Goal: Communication & Community: Answer question/provide support

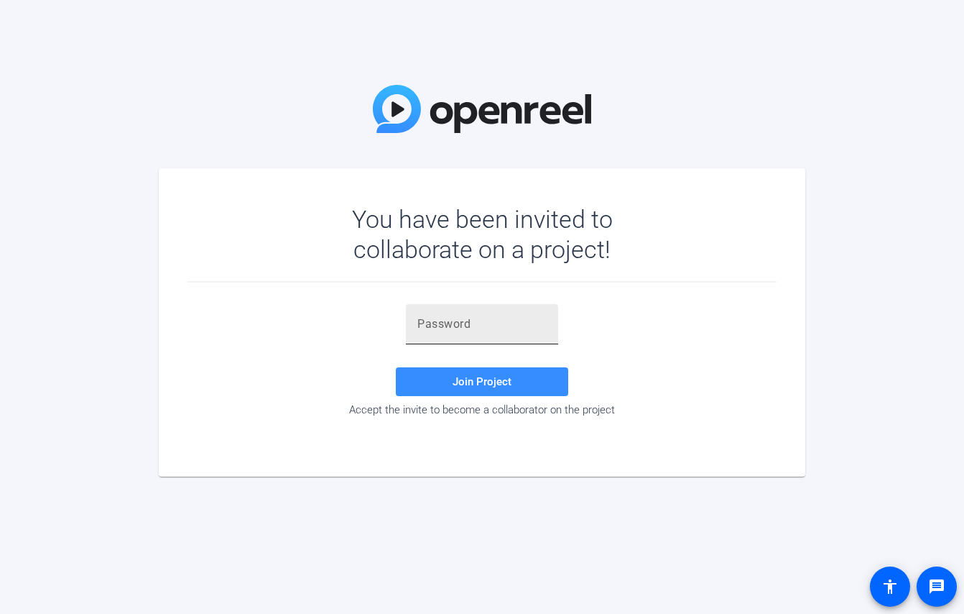
click at [448, 336] on div at bounding box center [481, 324] width 129 height 40
paste input "bGoDoA"
type input "bGoDoA"
click at [502, 371] on span at bounding box center [482, 381] width 172 height 34
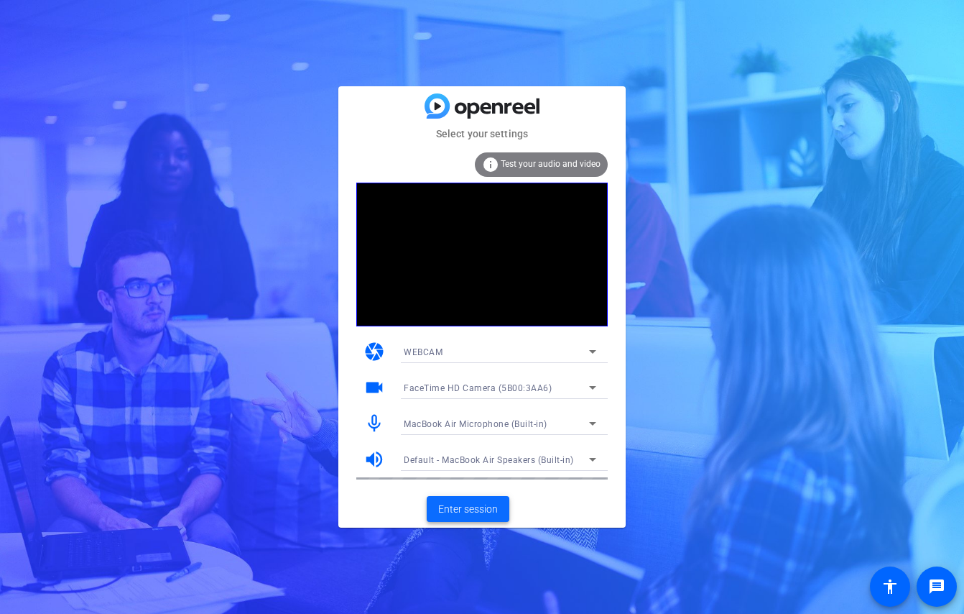
click at [478, 504] on span "Enter session" at bounding box center [468, 509] width 60 height 15
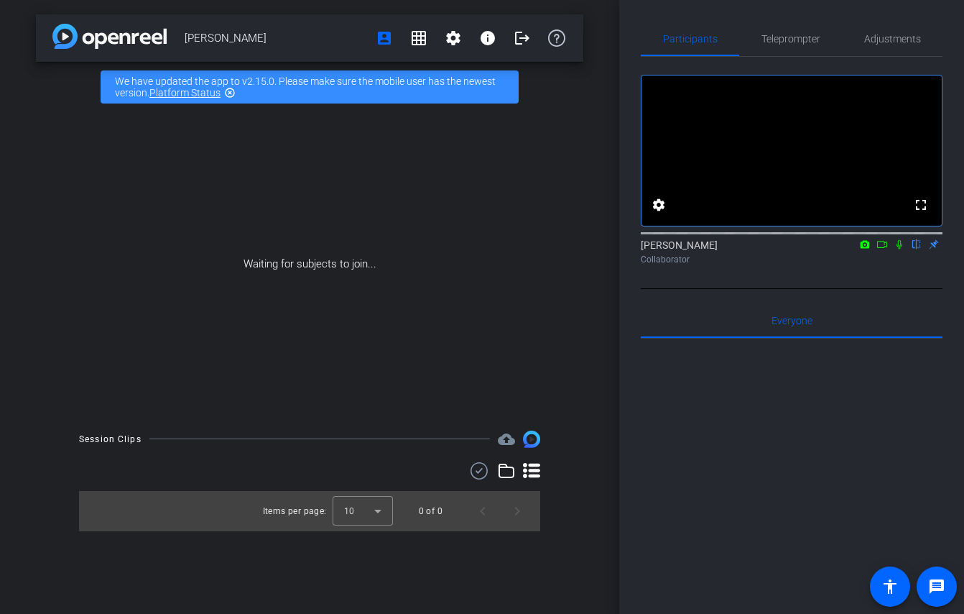
click at [878, 248] on icon at bounding box center [882, 244] width 10 height 7
click at [913, 249] on icon at bounding box center [916, 244] width 11 height 10
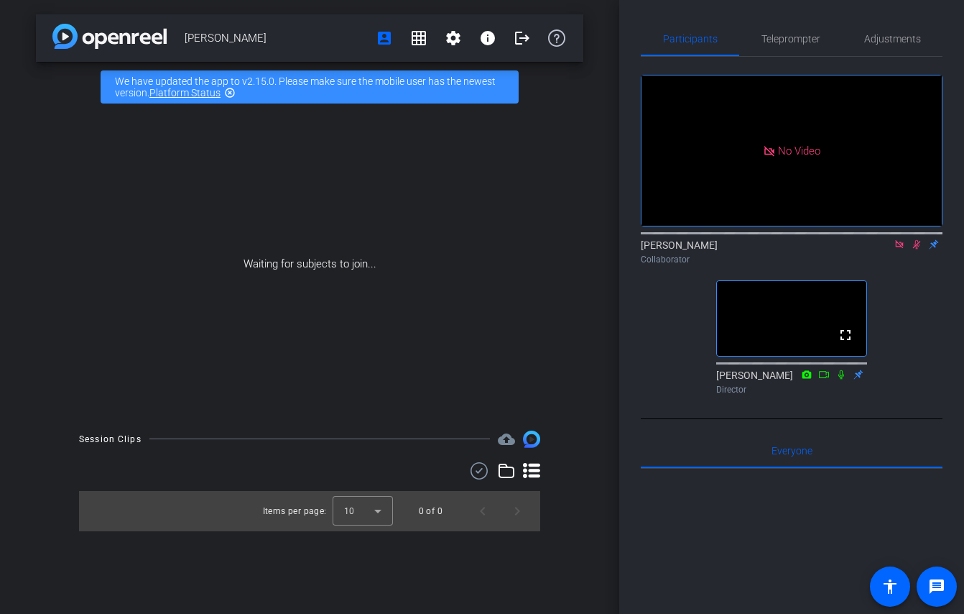
click at [918, 249] on icon at bounding box center [916, 244] width 11 height 10
click at [916, 249] on icon at bounding box center [916, 244] width 11 height 10
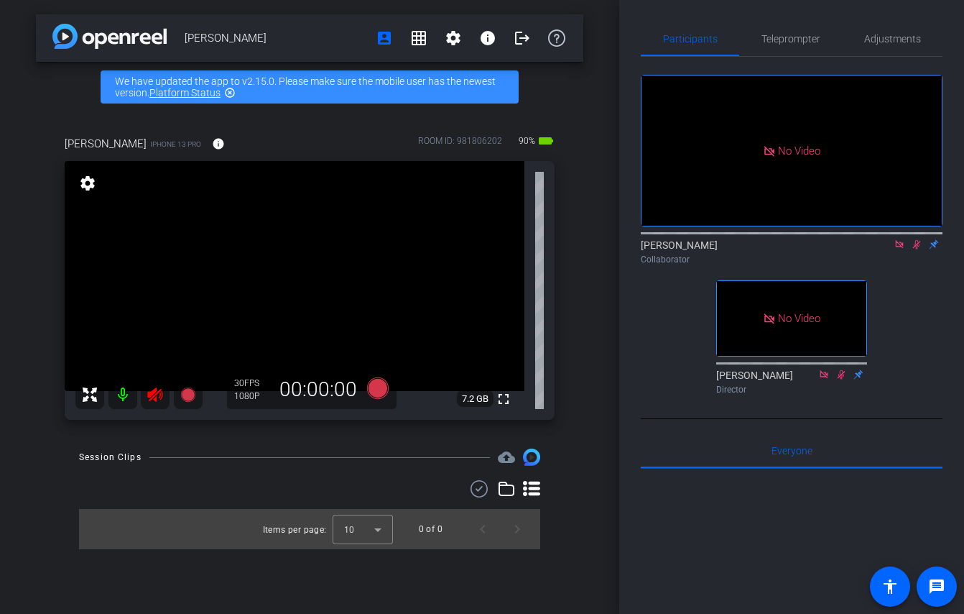
click at [902, 249] on icon at bounding box center [899, 244] width 11 height 10
click at [899, 249] on icon at bounding box center [899, 244] width 11 height 10
click at [147, 398] on icon at bounding box center [155, 394] width 17 height 17
click at [901, 249] on icon at bounding box center [899, 244] width 11 height 10
click at [880, 249] on icon at bounding box center [882, 244] width 11 height 10
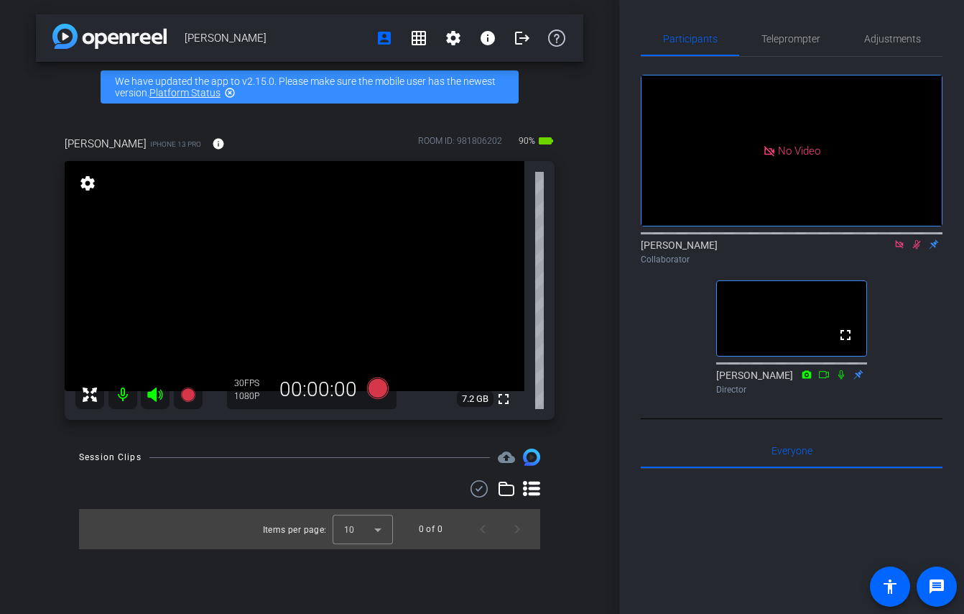
click at [29, 447] on div "[PERSON_NAME] account_box grid_on settings info logout We have updated the app …" at bounding box center [309, 307] width 619 height 614
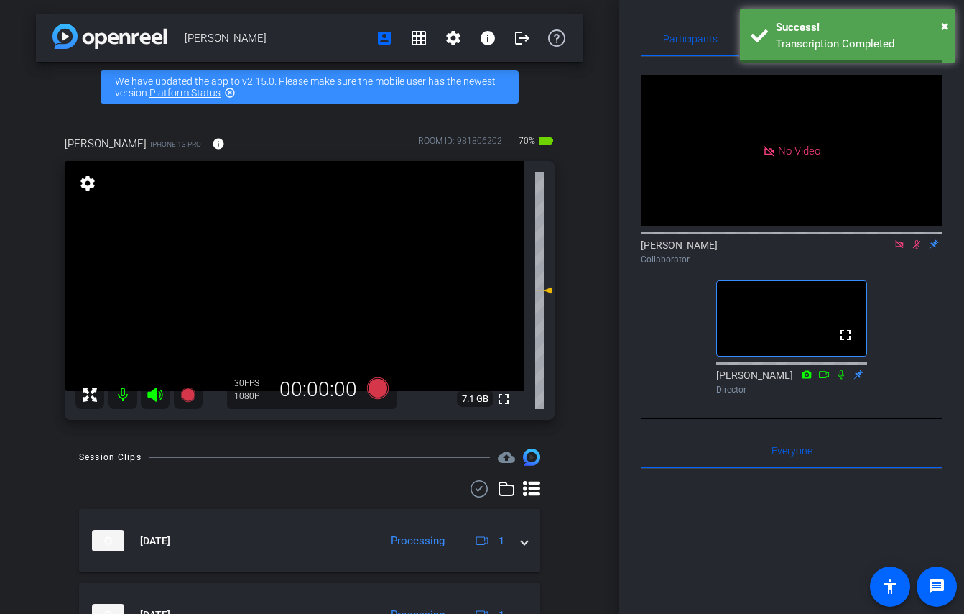
click at [920, 249] on icon at bounding box center [916, 244] width 11 height 10
click at [900, 249] on icon at bounding box center [899, 244] width 11 height 10
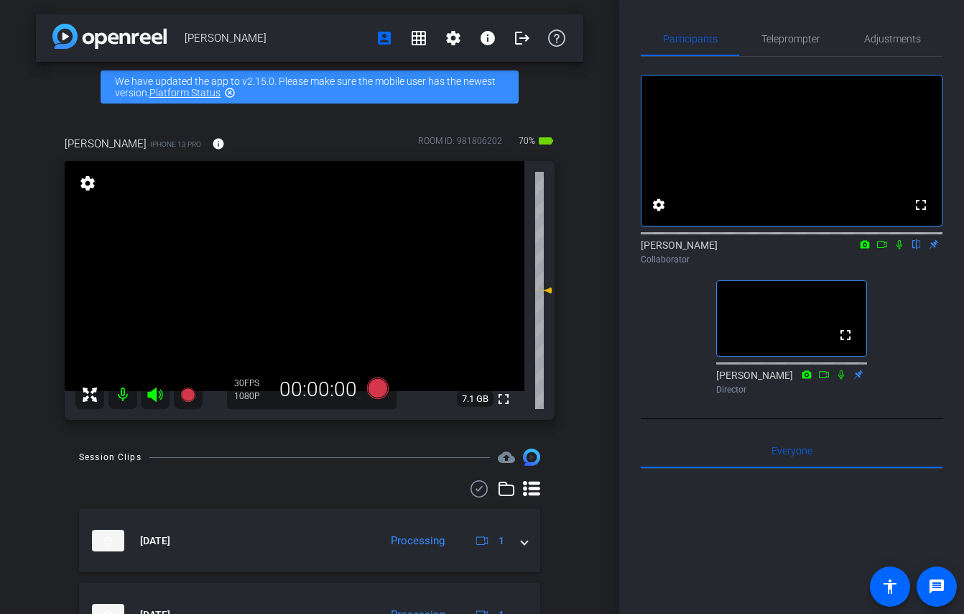
click at [897, 270] on div "[PERSON_NAME] flip Collaborator" at bounding box center [792, 248] width 302 height 44
click at [900, 249] on icon at bounding box center [900, 244] width 6 height 9
click at [882, 249] on icon at bounding box center [882, 244] width 11 height 10
